Goal: Check status

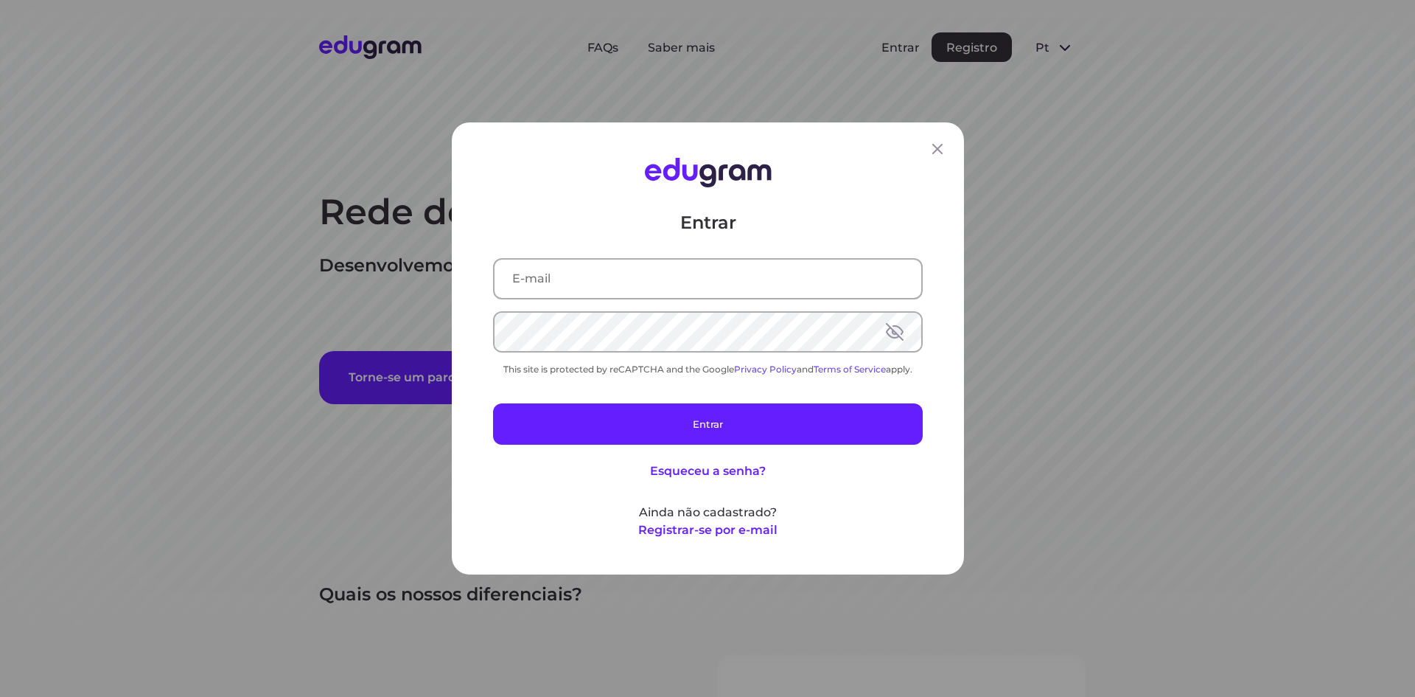
drag, startPoint x: 680, startPoint y: 260, endPoint x: 652, endPoint y: 287, distance: 39.6
click at [673, 269] on input "text" at bounding box center [708, 278] width 427 height 38
click at [656, 281] on input "text" at bounding box center [708, 278] width 427 height 38
type input "[EMAIL_ADDRESS][DOMAIN_NAME]"
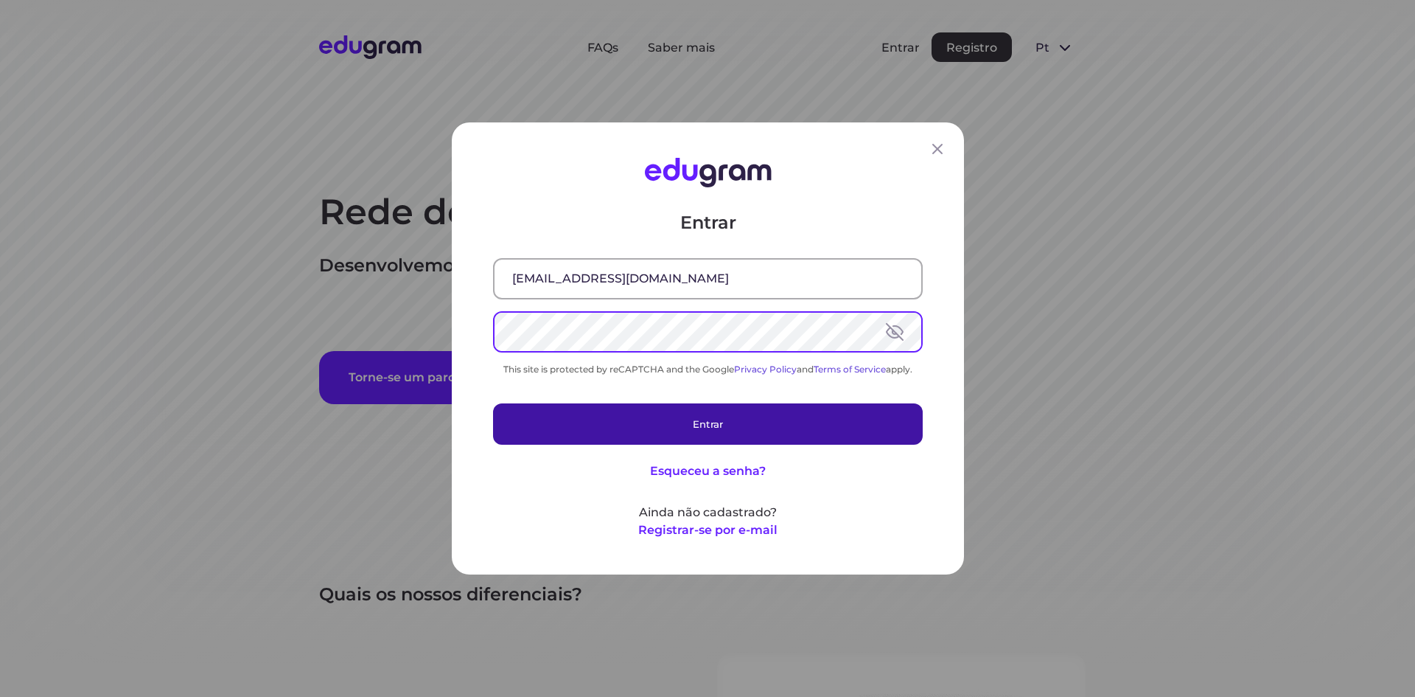
click at [728, 427] on button "Entrar" at bounding box center [708, 423] width 430 height 41
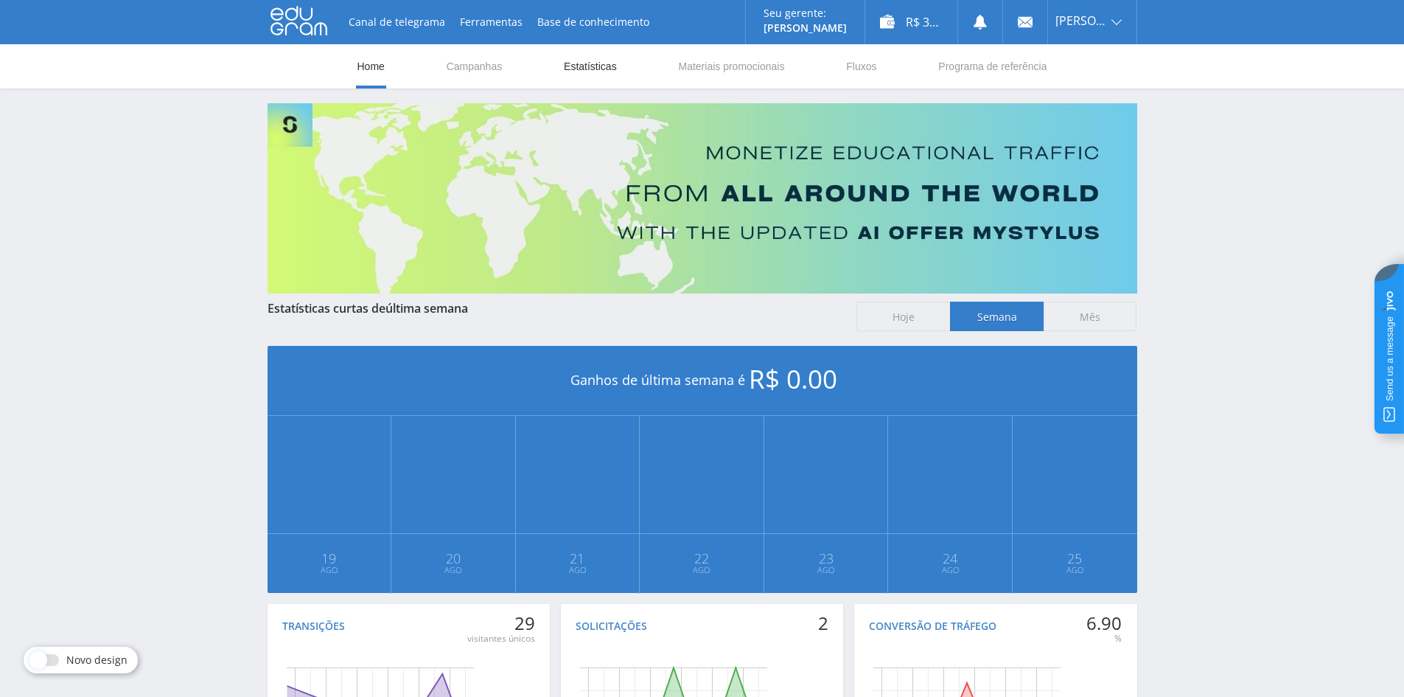
click at [593, 67] on link "Estatísticas" at bounding box center [590, 66] width 56 height 44
